Goal: Information Seeking & Learning: Learn about a topic

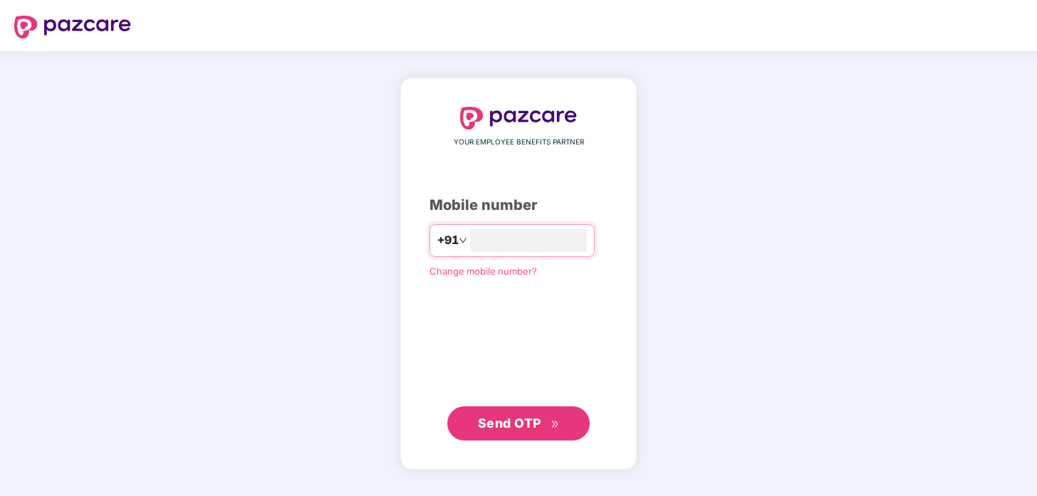
type input "**********"
click at [513, 427] on span "Send OTP" at bounding box center [509, 423] width 63 height 15
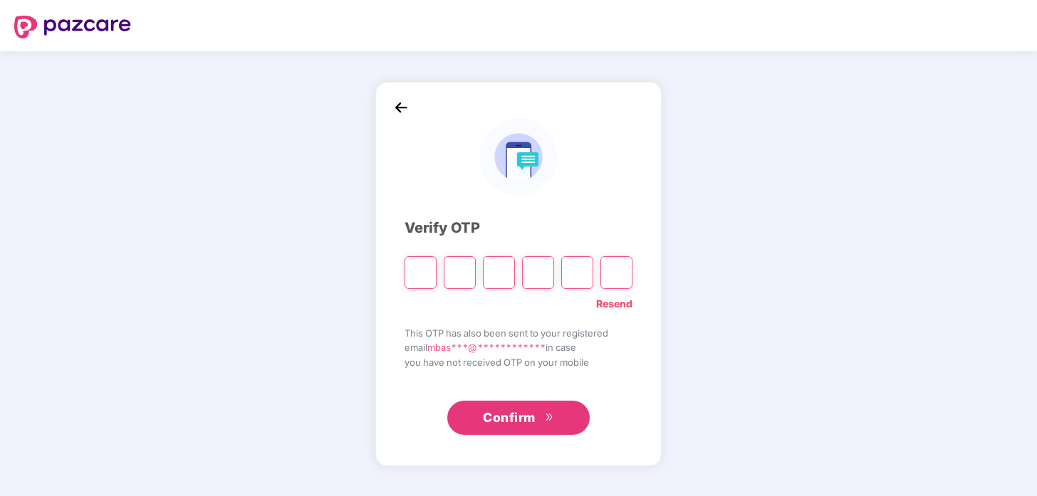
type input "*"
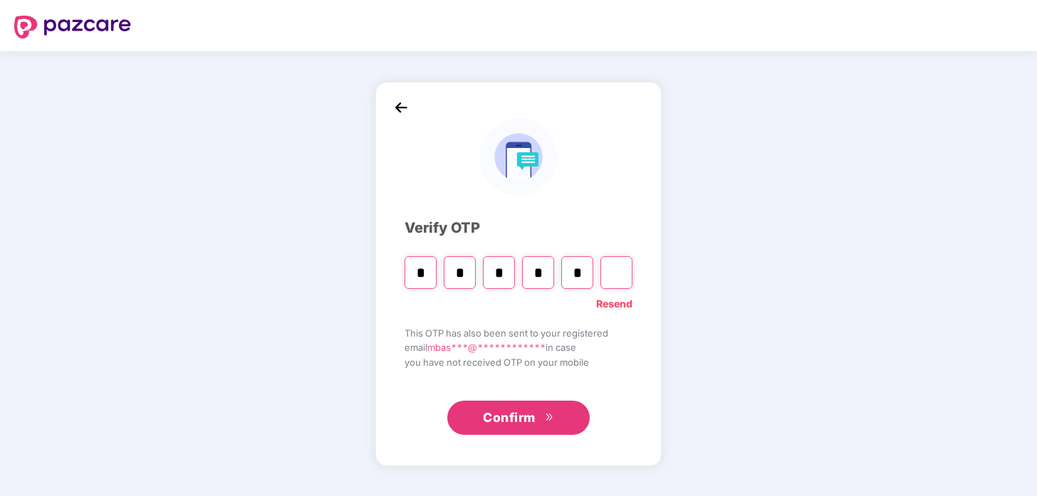
type input "*"
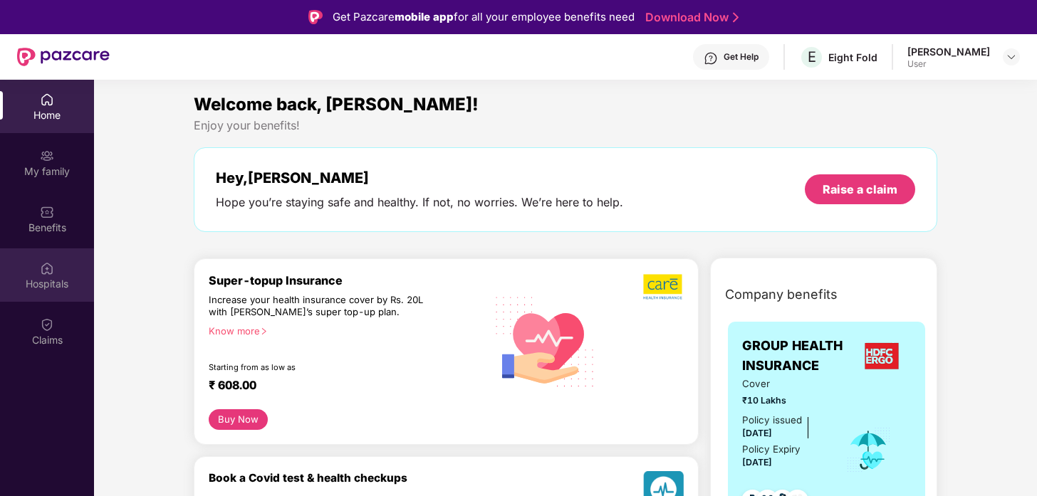
click at [51, 267] on img at bounding box center [47, 268] width 14 height 14
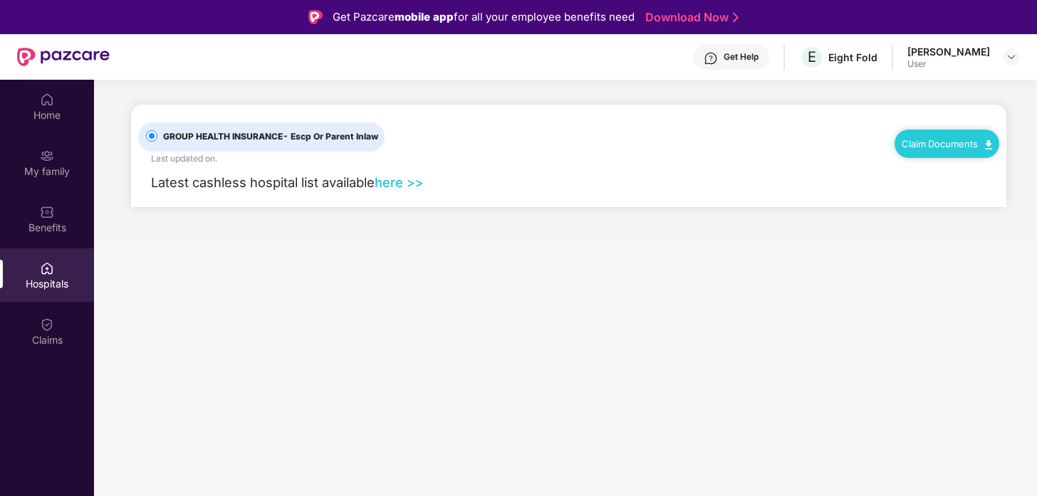
click at [409, 184] on link "here >>" at bounding box center [399, 182] width 49 height 16
click at [938, 51] on div "[PERSON_NAME]" at bounding box center [948, 52] width 83 height 14
click at [1011, 61] on img at bounding box center [1011, 56] width 11 height 11
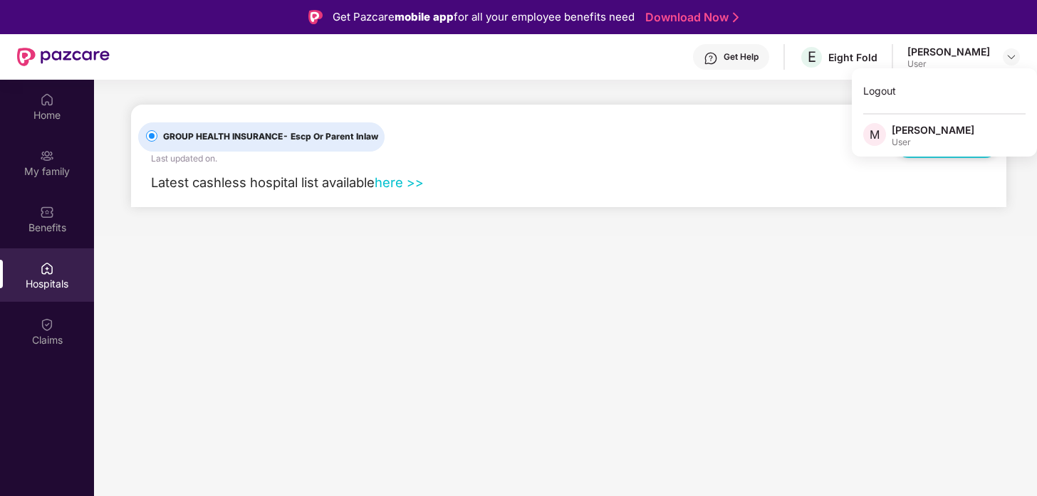
click at [928, 136] on div "[PERSON_NAME]" at bounding box center [933, 130] width 83 height 14
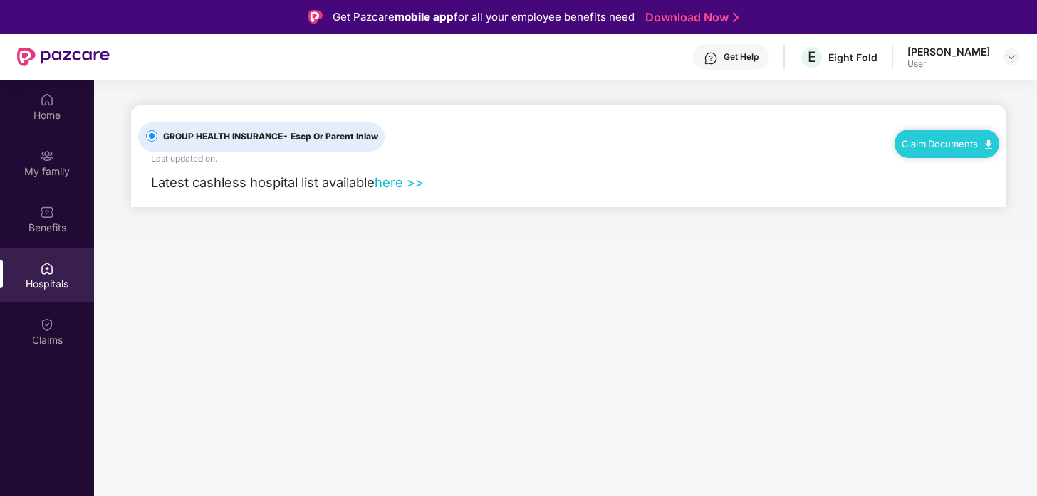
click at [928, 136] on div "Claim Documents" at bounding box center [946, 144] width 105 height 28
click at [1005, 51] on div at bounding box center [1011, 56] width 17 height 17
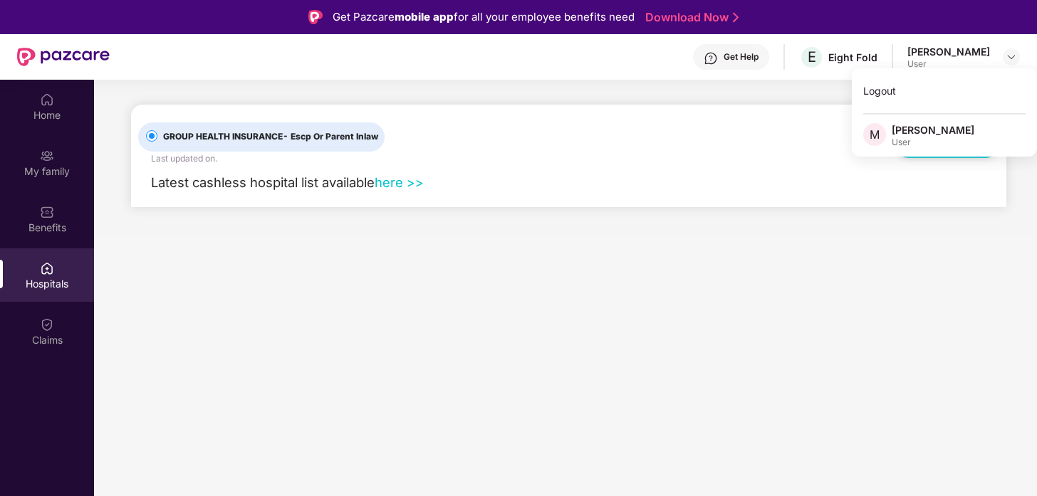
click at [874, 140] on span "M" at bounding box center [875, 134] width 10 height 17
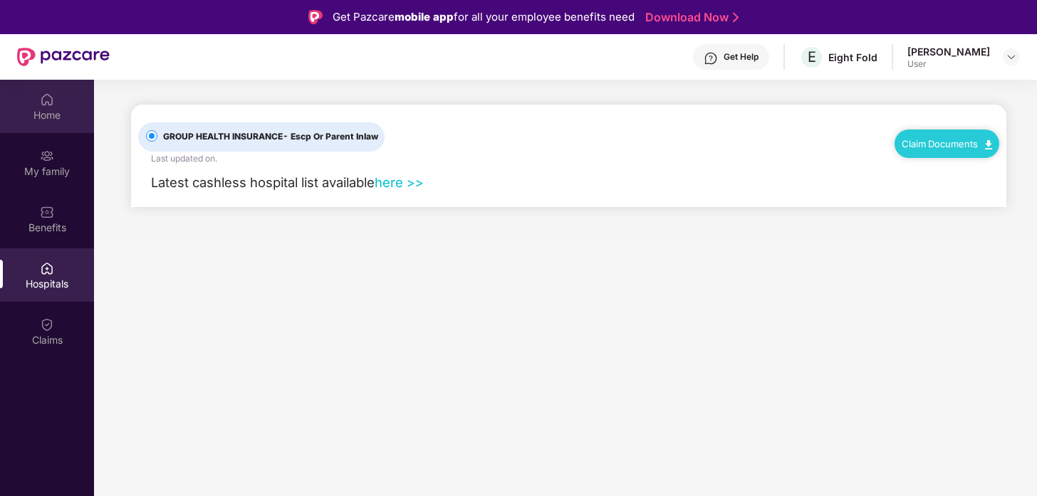
click at [43, 93] on img at bounding box center [47, 100] width 14 height 14
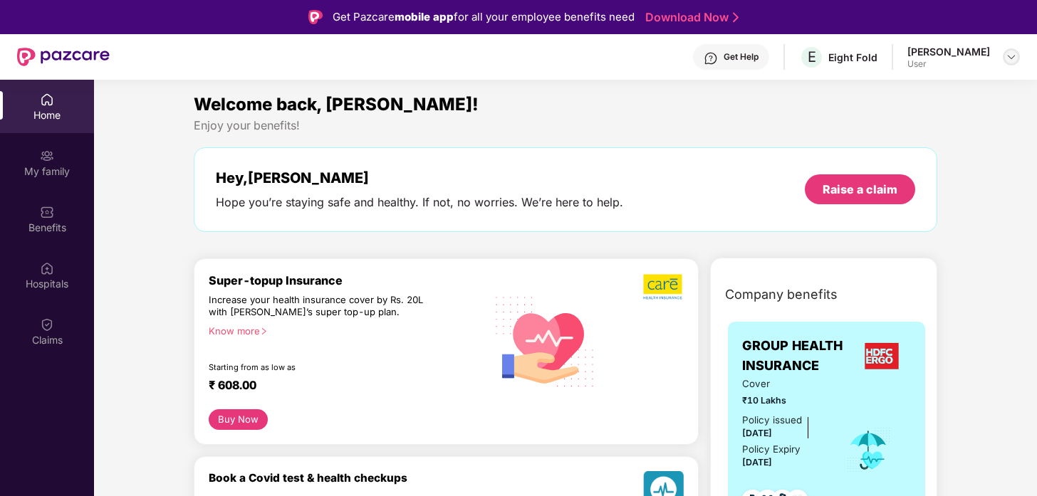
click at [1008, 55] on img at bounding box center [1011, 56] width 11 height 11
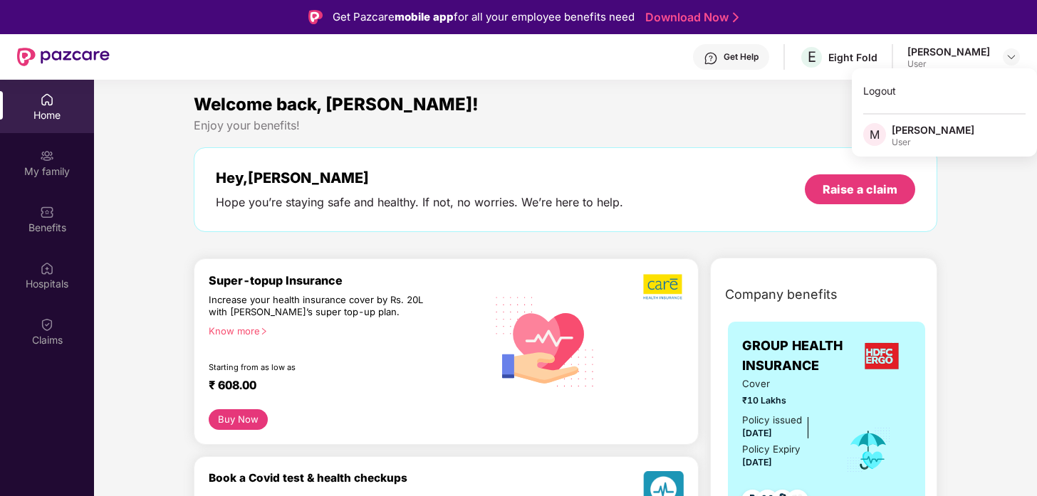
click at [902, 140] on div "User" at bounding box center [933, 142] width 83 height 11
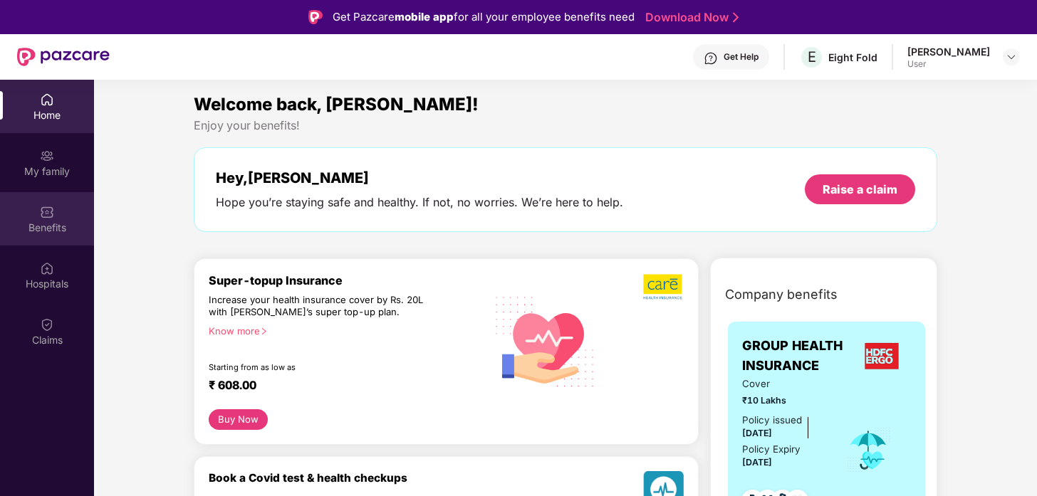
click at [51, 224] on div "Benefits" at bounding box center [47, 228] width 94 height 14
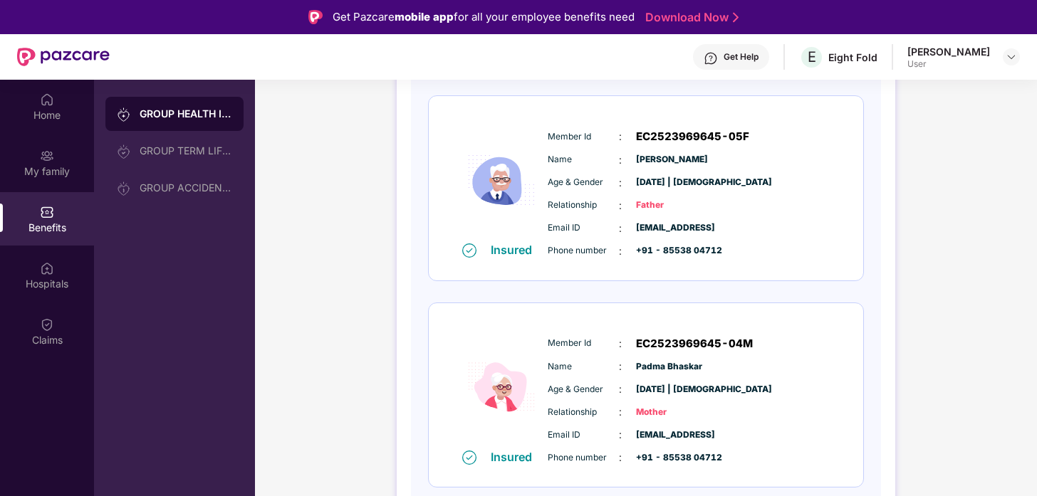
scroll to position [788, 0]
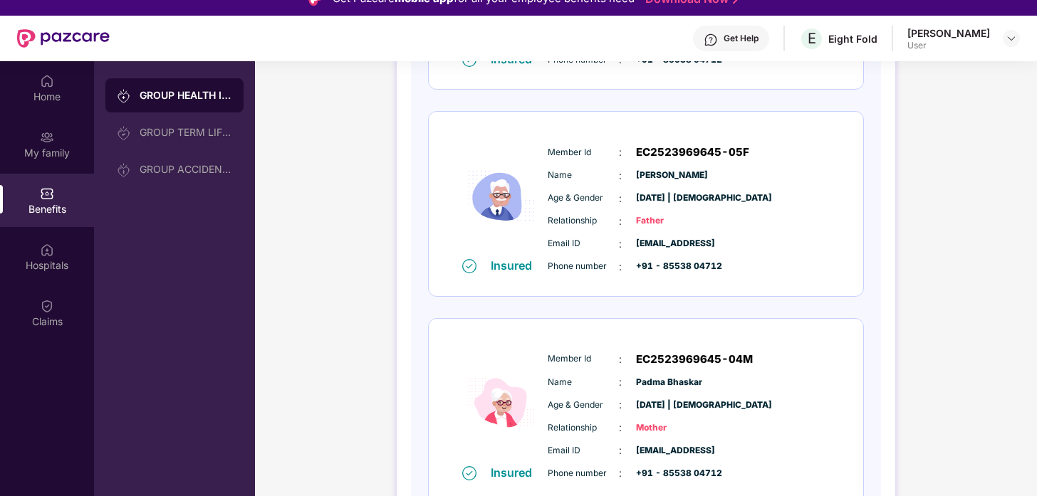
scroll to position [780, 0]
